Goal: Communication & Community: Answer question/provide support

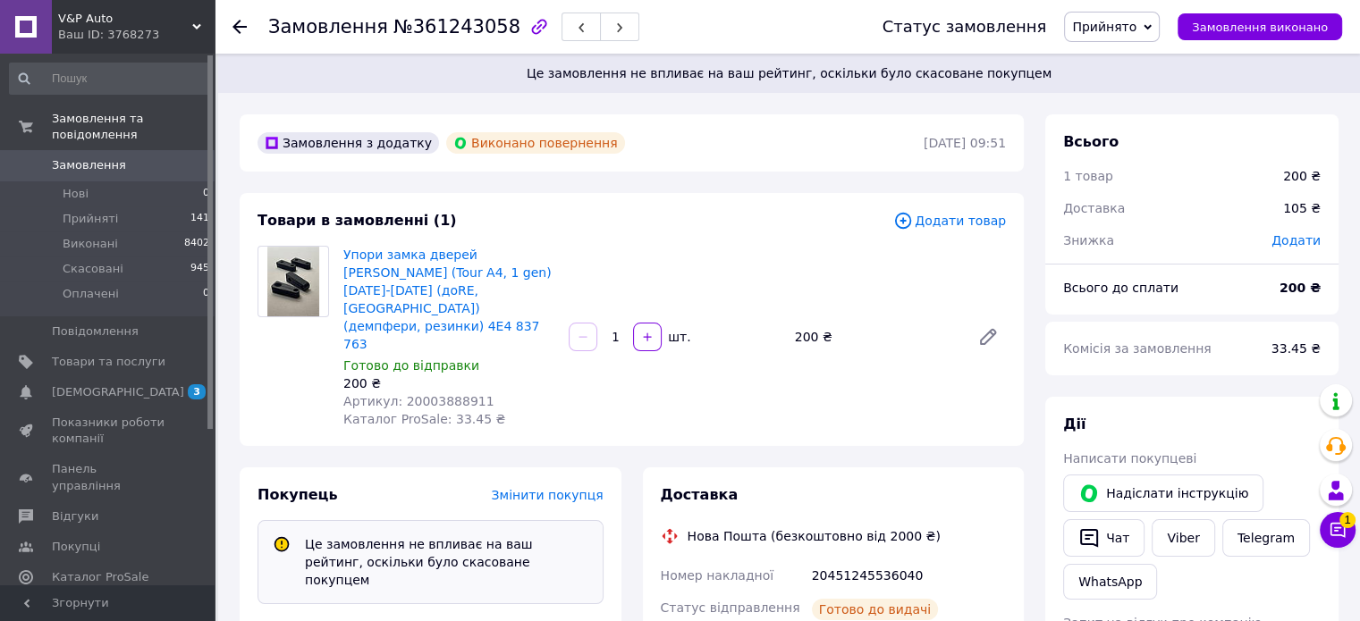
scroll to position [29, 0]
click at [1316, 525] on div "Надіслати інструкцію   Чат Viber Telegram WhatsApp" at bounding box center [1192, 537] width 265 height 132
click at [1327, 525] on button "Чат з покупцем 1" at bounding box center [1338, 530] width 36 height 36
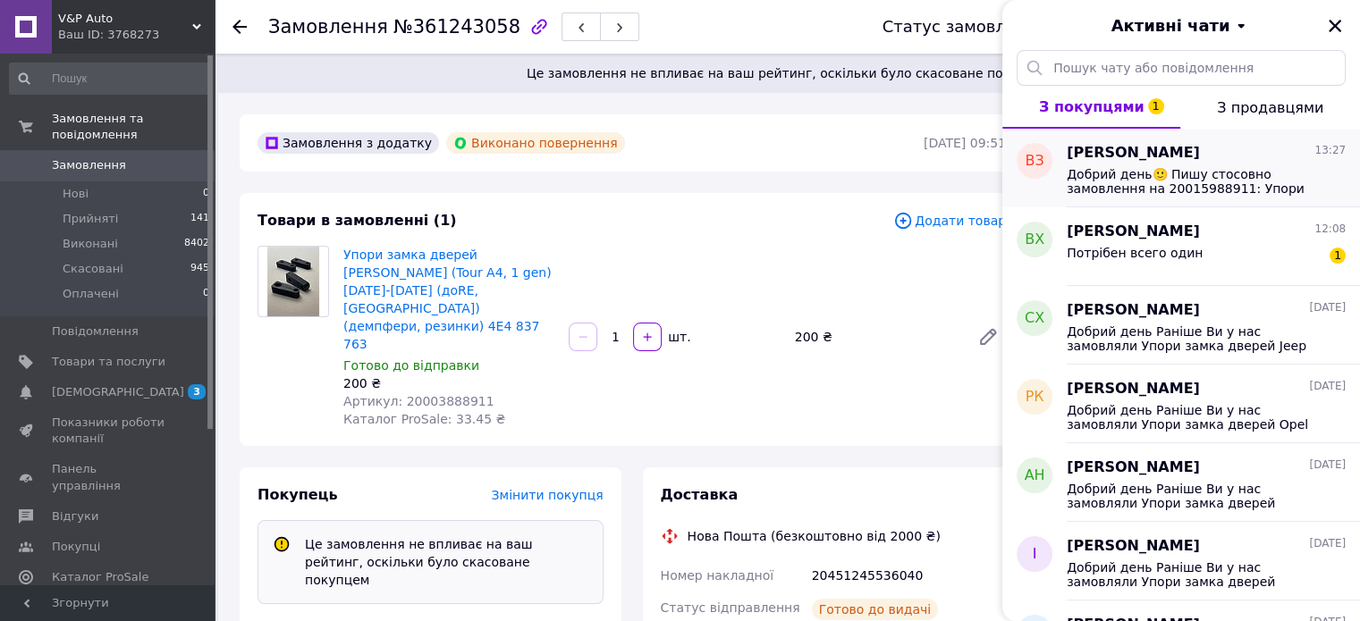
click at [1082, 186] on span "Добрий день🙂 Пишу стосовно замовлення на 20015988911: Упори замка дверей Audi Q…" at bounding box center [1194, 181] width 254 height 29
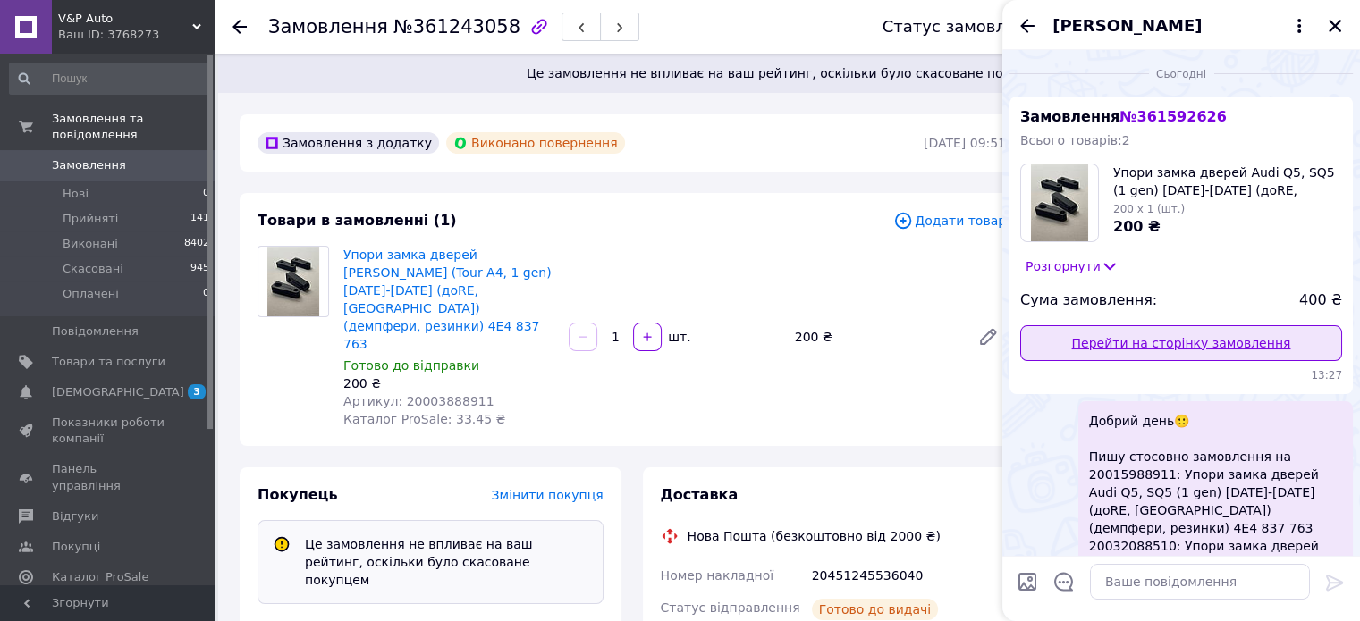
scroll to position [196, 0]
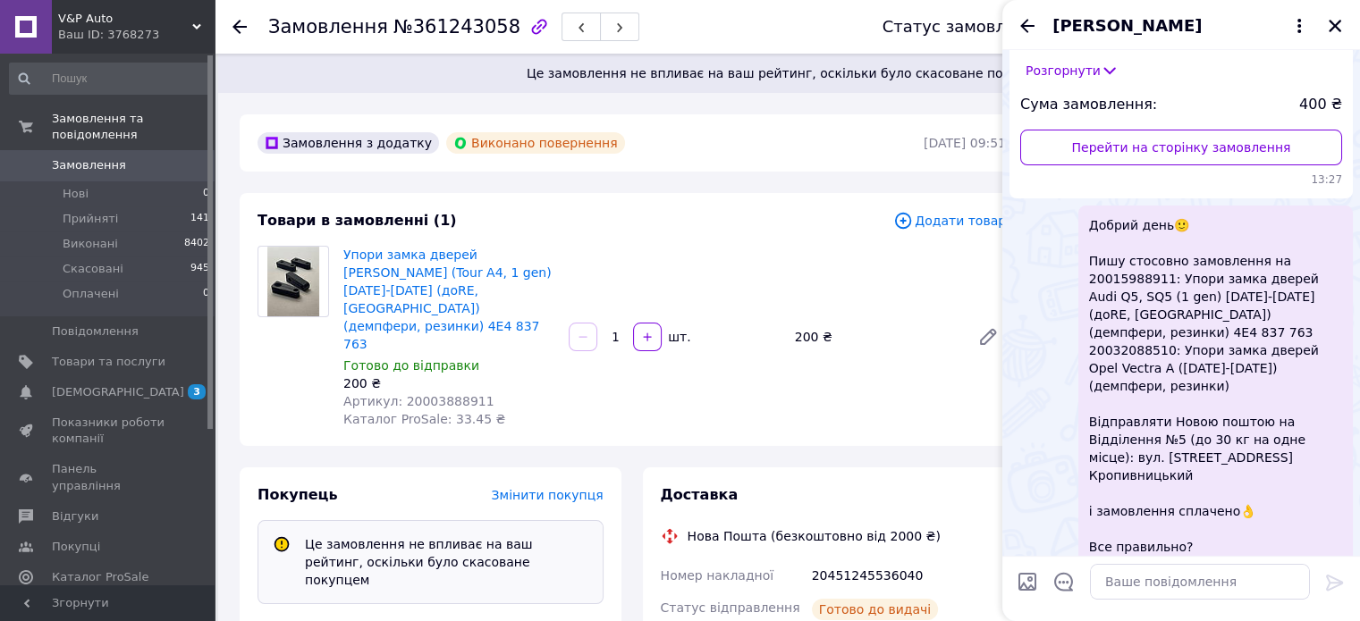
click at [1029, 38] on div "[PERSON_NAME]" at bounding box center [1181, 25] width 358 height 50
click at [1018, 26] on icon "Назад" at bounding box center [1027, 25] width 21 height 21
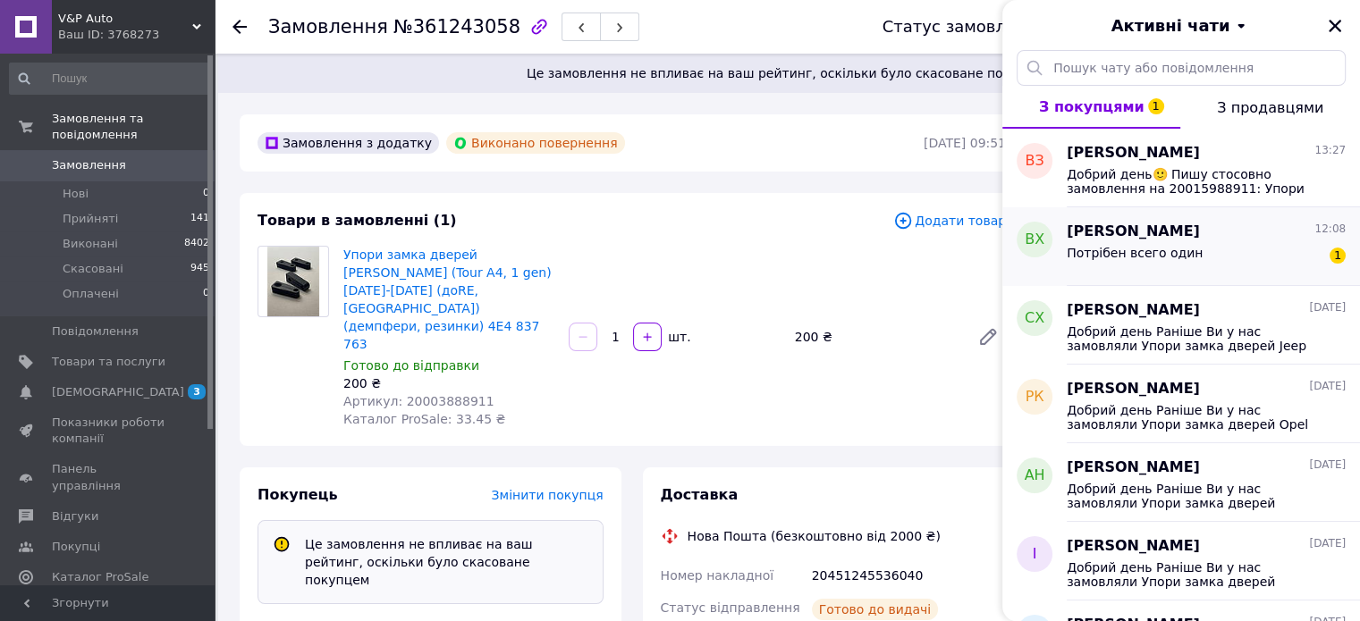
click at [1121, 232] on span "[PERSON_NAME]" at bounding box center [1133, 232] width 133 height 21
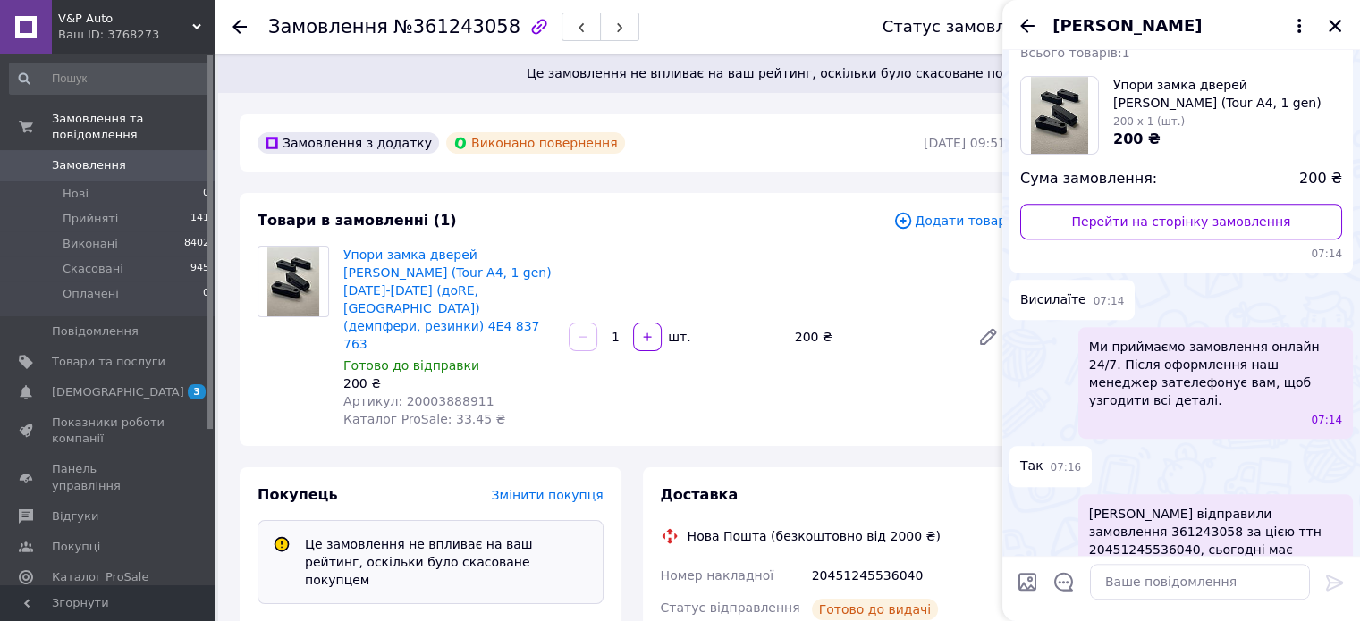
scroll to position [650, 0]
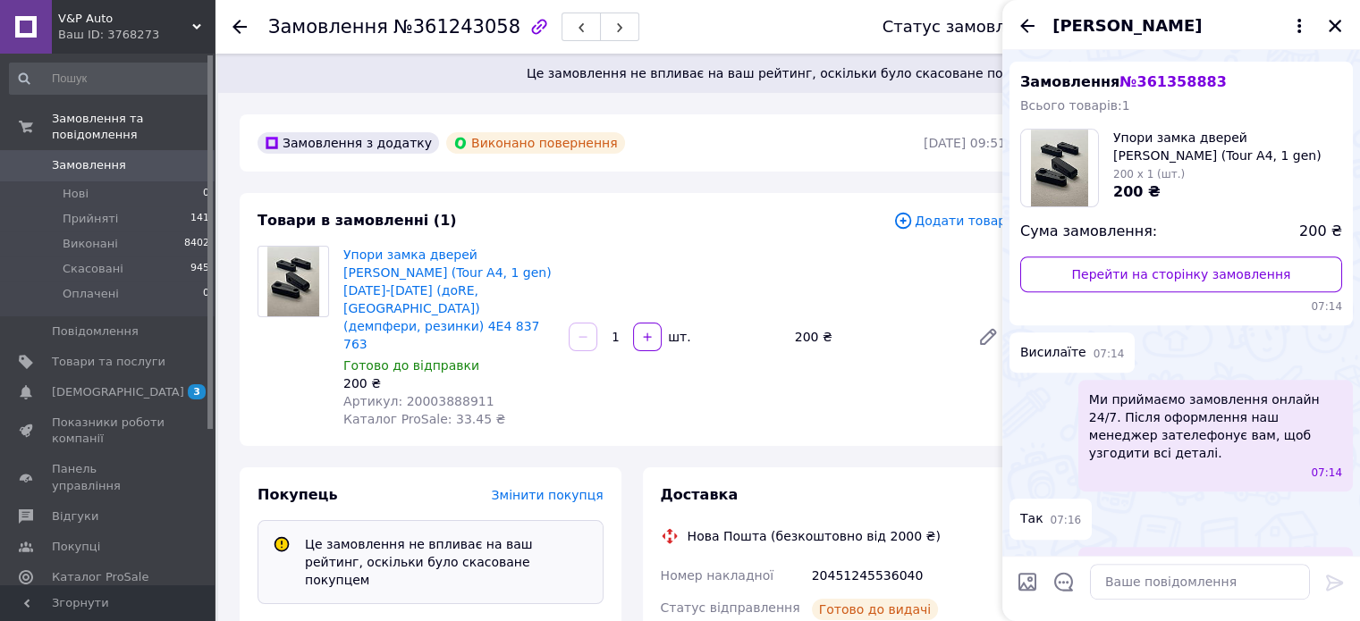
click at [1183, 89] on span "№ 361358883" at bounding box center [1172, 81] width 106 height 17
click at [118, 23] on span "V&P Auto" at bounding box center [125, 19] width 134 height 16
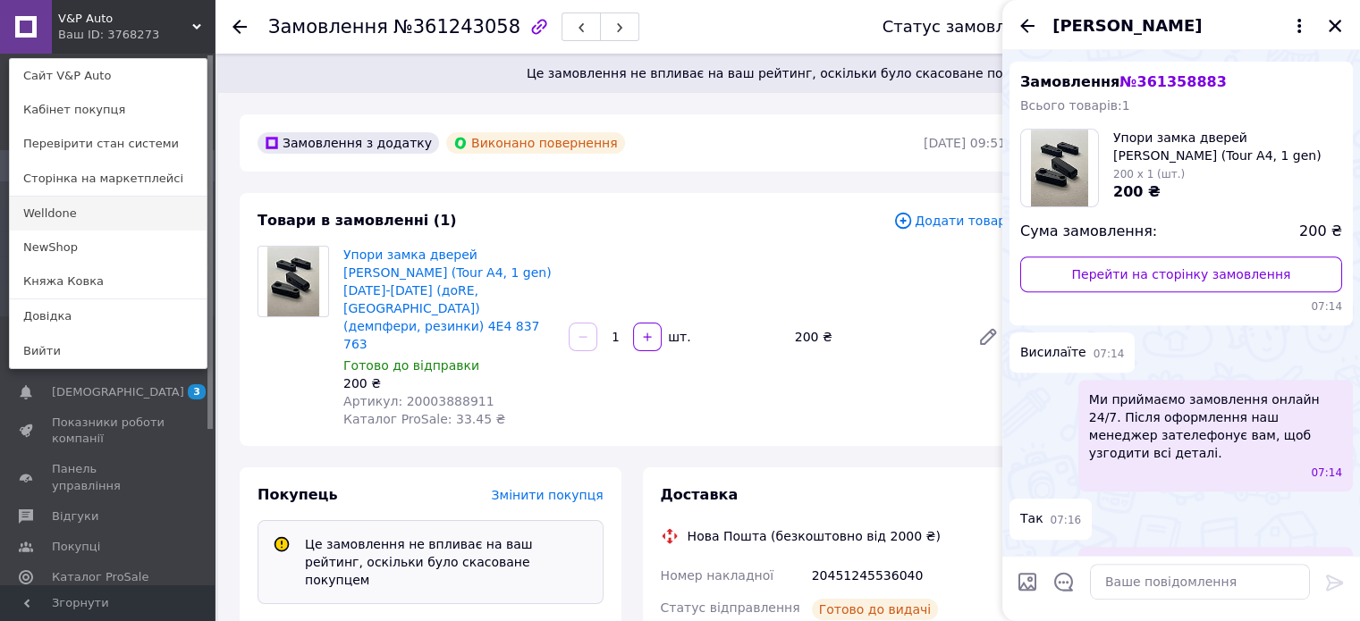
click at [131, 217] on link "Welldone" at bounding box center [108, 214] width 197 height 34
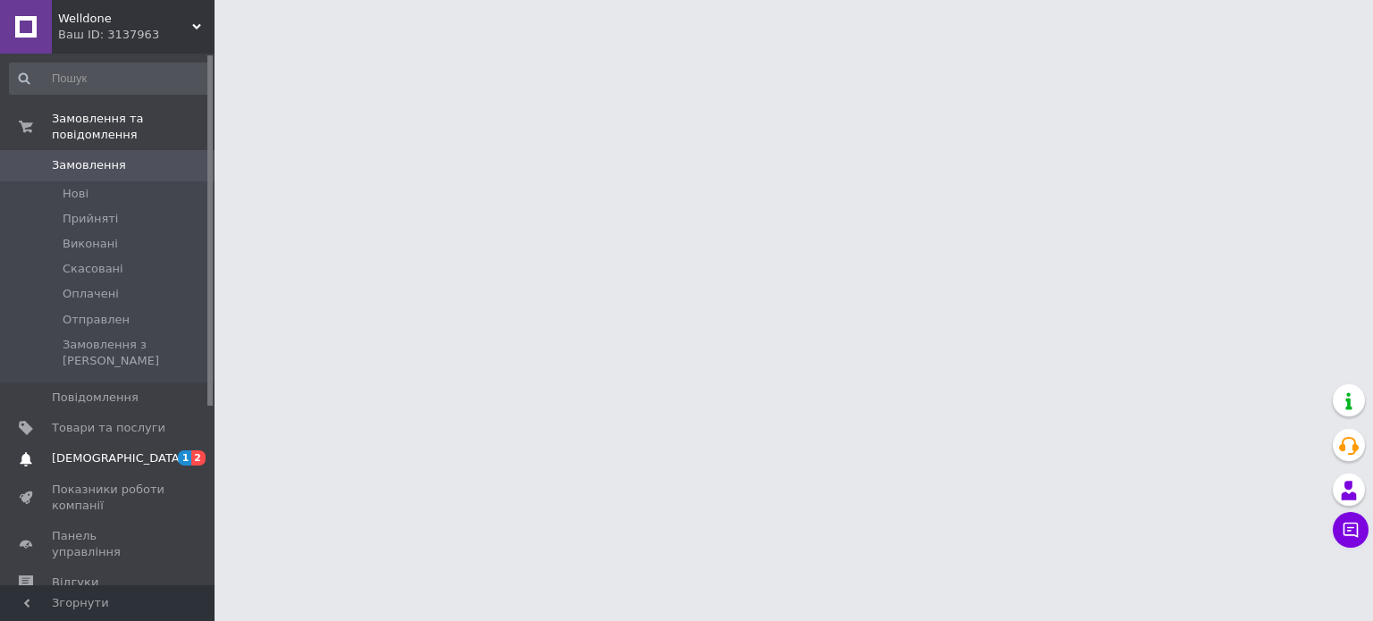
click at [124, 451] on span "[DEMOGRAPHIC_DATA]" at bounding box center [109, 459] width 114 height 16
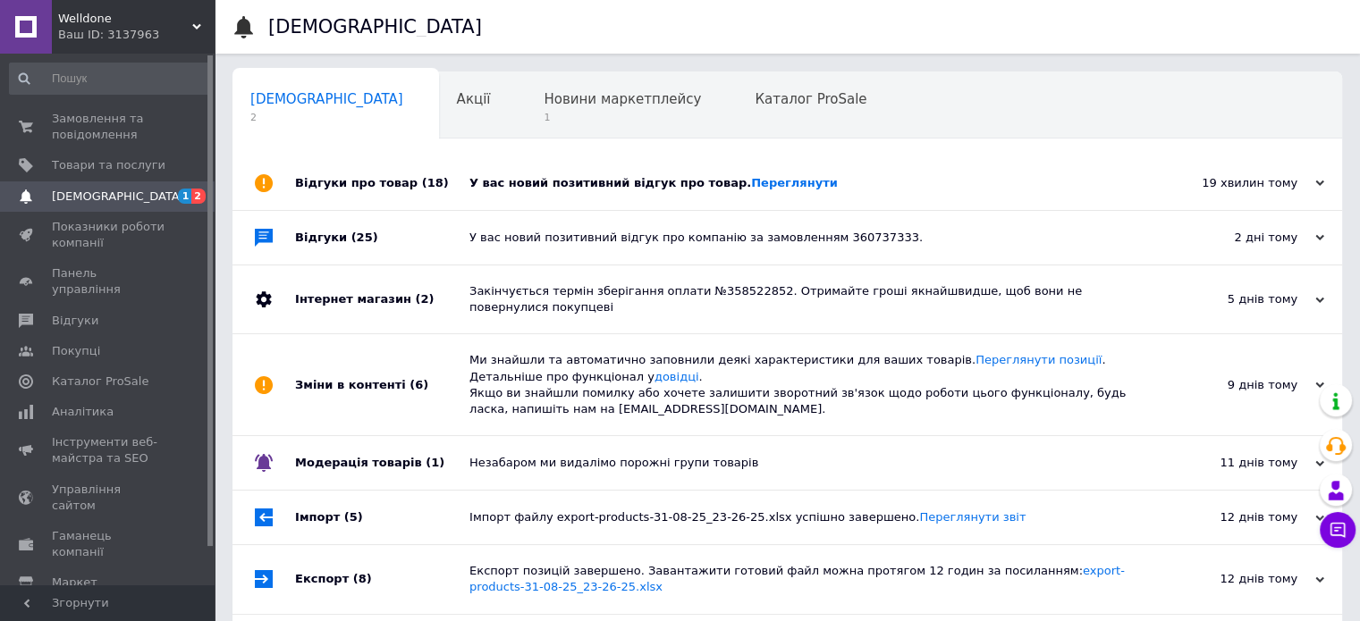
click at [617, 195] on div "У вас новий позитивний відгук про товар. Переглянути" at bounding box center [807, 183] width 676 height 54
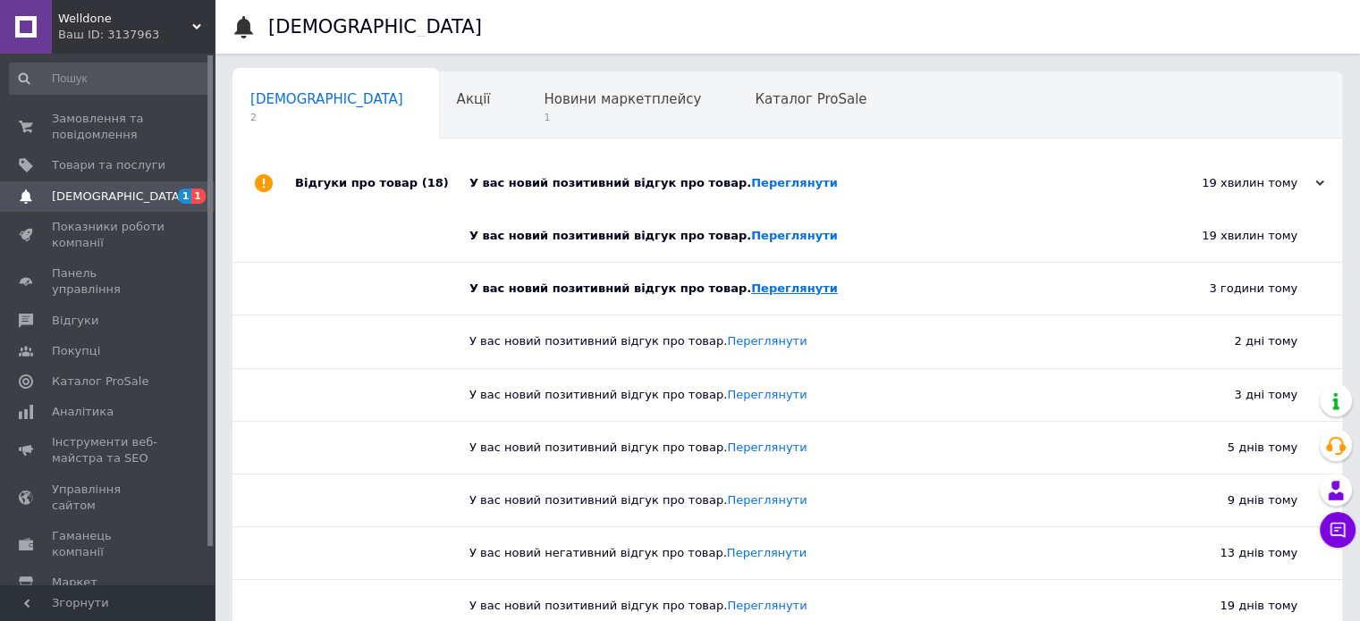
click at [751, 292] on link "Переглянути" at bounding box center [794, 288] width 87 height 13
click at [751, 236] on link "Переглянути" at bounding box center [794, 235] width 87 height 13
click at [751, 235] on link "Переглянути" at bounding box center [794, 235] width 87 height 13
click at [751, 292] on link "Переглянути" at bounding box center [794, 288] width 87 height 13
